Goal: Entertainment & Leisure: Consume media (video, audio)

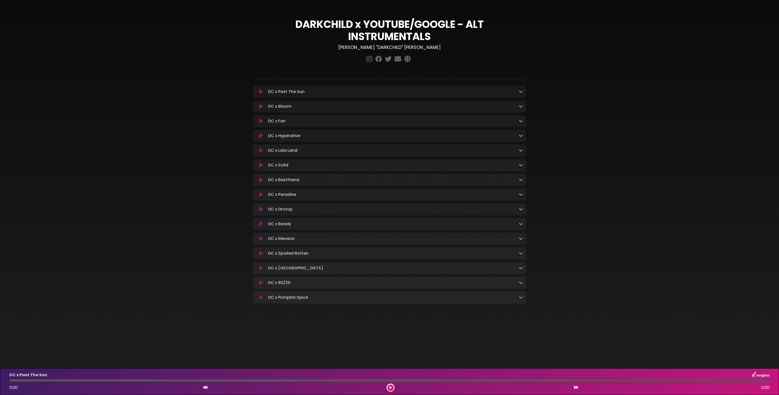
click at [260, 91] on icon at bounding box center [261, 91] width 4 height 5
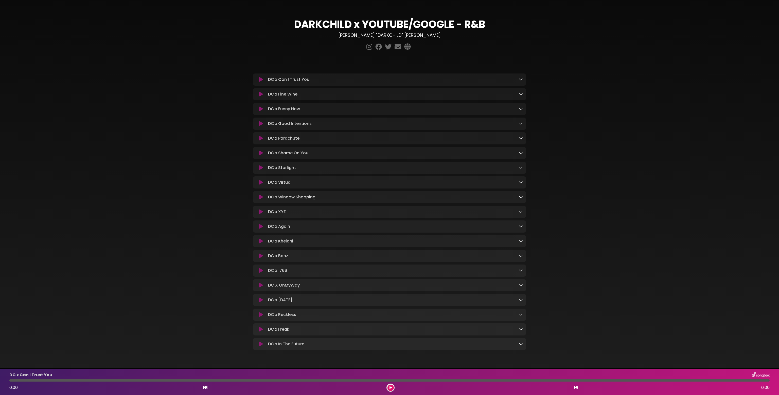
click at [262, 80] on icon at bounding box center [261, 79] width 4 height 5
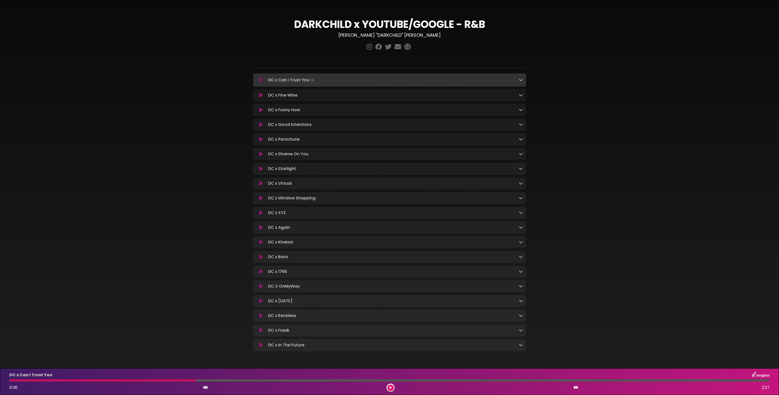
click at [262, 111] on icon at bounding box center [261, 110] width 4 height 5
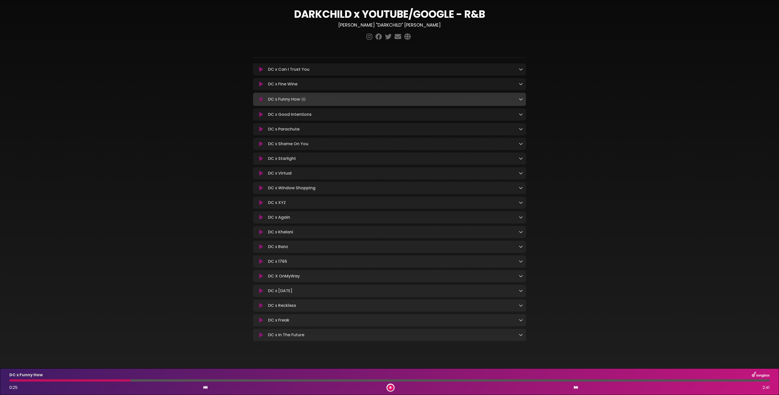
scroll to position [15, 0]
